Goal: Task Accomplishment & Management: Manage account settings

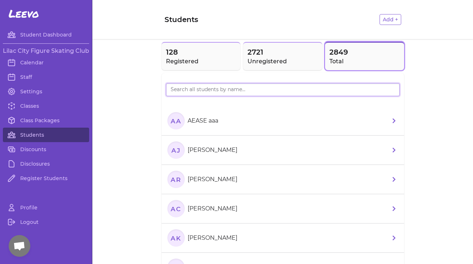
click at [232, 91] on input "search" at bounding box center [283, 89] width 234 height 13
type input "emmarie"
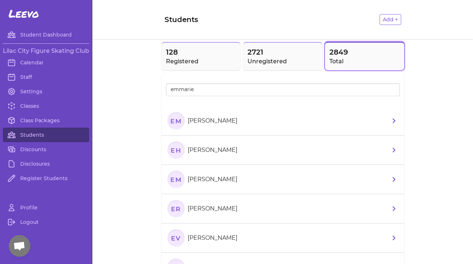
click at [228, 121] on p "[PERSON_NAME]" at bounding box center [213, 120] width 50 height 9
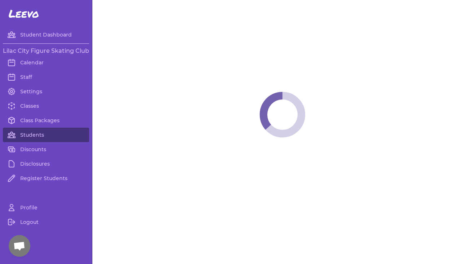
select select "WA"
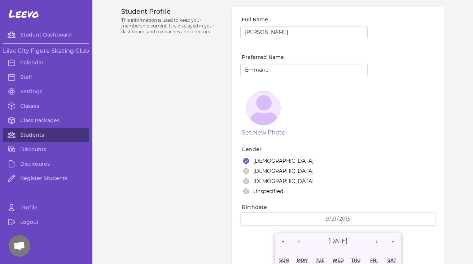
select select "1"
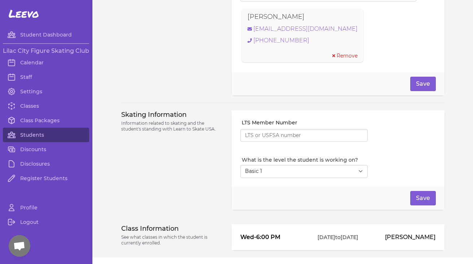
scroll to position [544, 0]
click at [32, 138] on link "Students" at bounding box center [46, 134] width 86 height 14
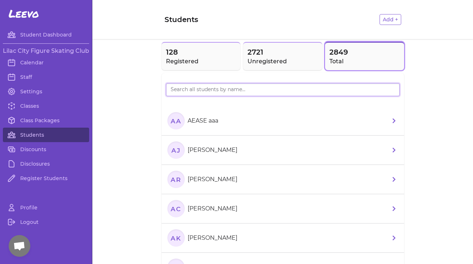
click at [233, 94] on input "search" at bounding box center [283, 89] width 234 height 13
click at [218, 92] on input "search" at bounding box center [283, 89] width 234 height 13
type input "sahara"
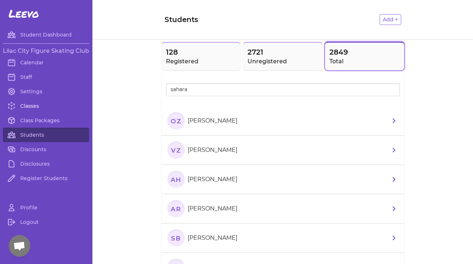
click at [33, 106] on link "Classes" at bounding box center [46, 106] width 86 height 14
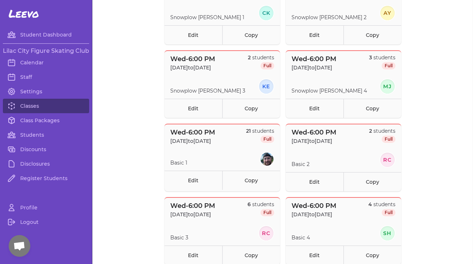
scroll to position [192, 0]
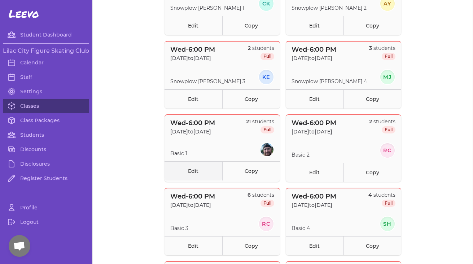
click at [195, 174] on link "Edit" at bounding box center [194, 170] width 58 height 19
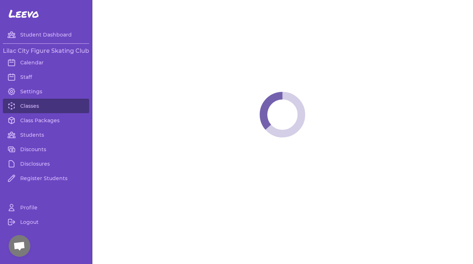
select select "3"
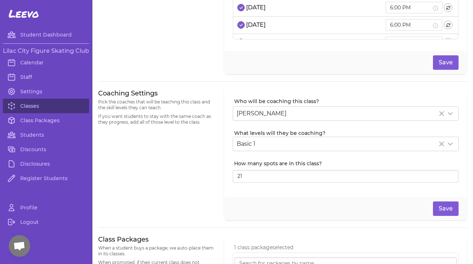
scroll to position [103, 0]
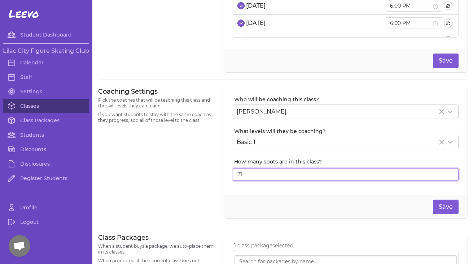
click at [251, 174] on input "21" at bounding box center [346, 174] width 226 height 13
type input "23"
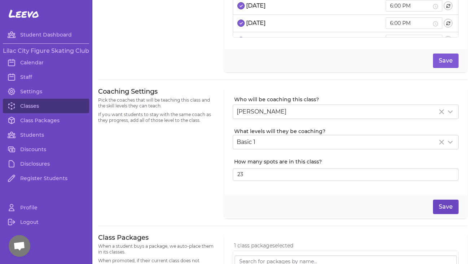
click at [447, 206] on button "Save" at bounding box center [446, 206] width 26 height 14
